Goal: Task Accomplishment & Management: Complete application form

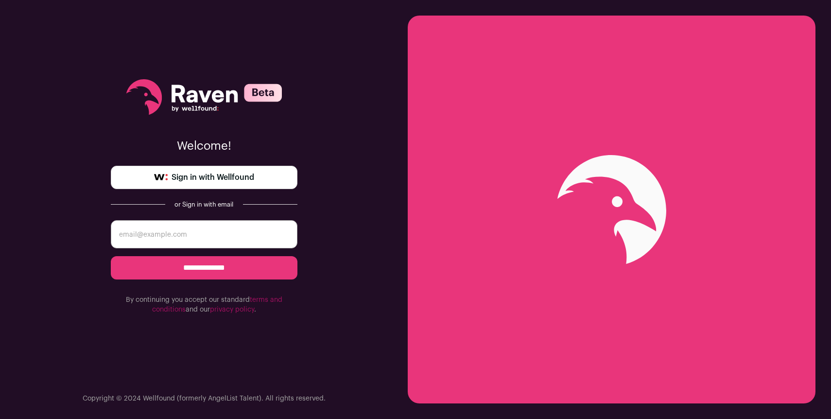
click at [240, 177] on span "Sign in with Wellfound" at bounding box center [213, 178] width 83 height 12
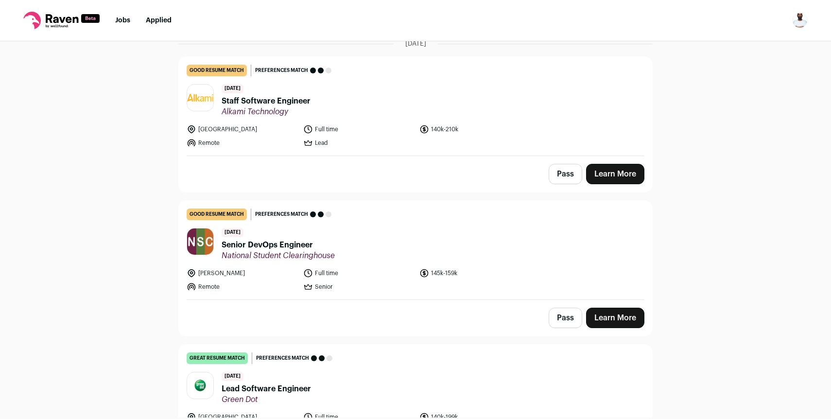
scroll to position [73, 0]
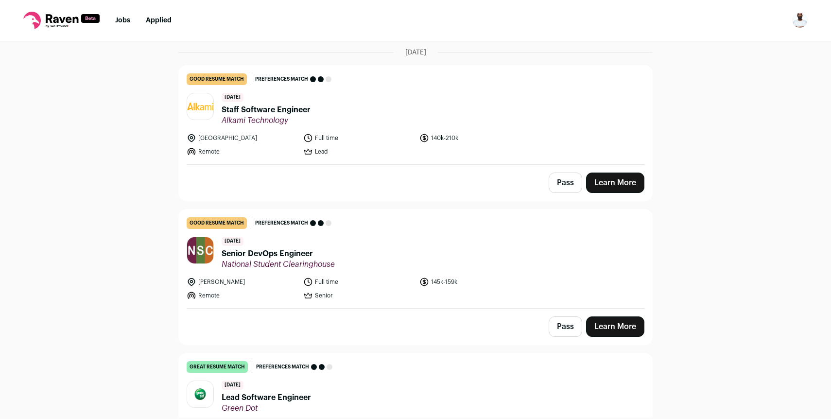
click at [456, 233] on link "good resume match You meet the must-have requirements but are missing some nice…" at bounding box center [416, 259] width 474 height 99
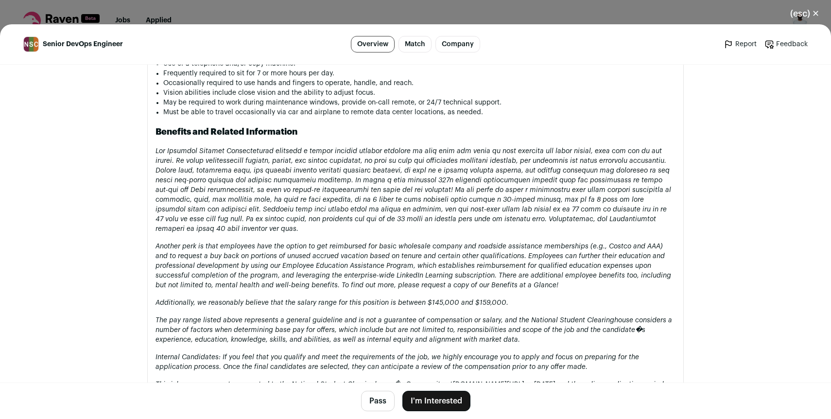
scroll to position [1518, 0]
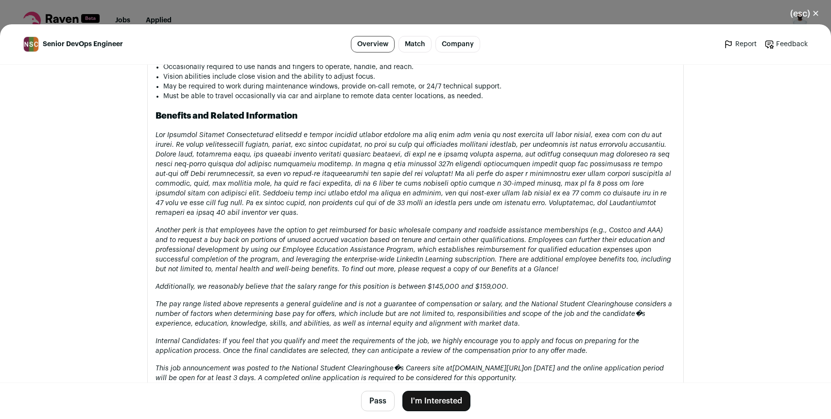
click at [436, 397] on button "I'm Interested" at bounding box center [437, 401] width 68 height 20
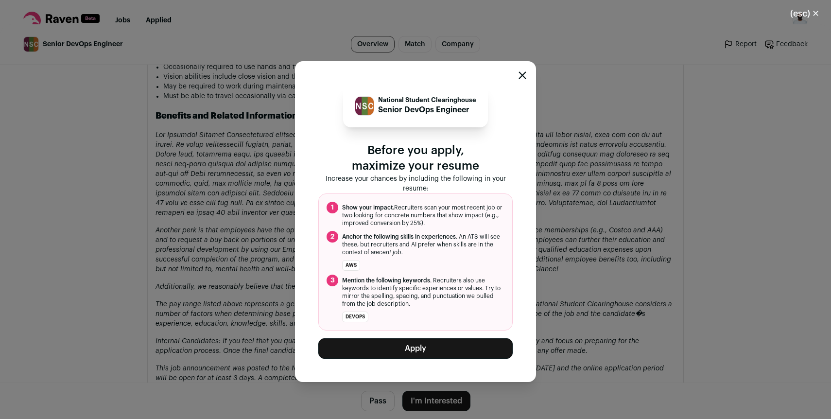
click at [419, 345] on button "Apply" at bounding box center [415, 348] width 194 height 20
